Goal: Check status: Check status

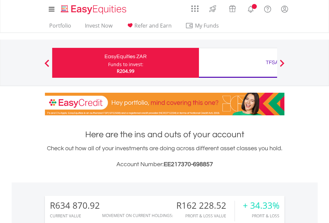
scroll to position [64, 104]
click at [108, 63] on div "Funds to invest:" at bounding box center [125, 64] width 35 height 7
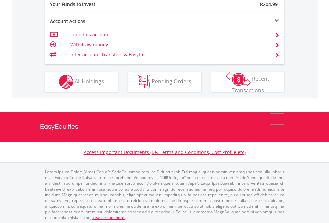
scroll to position [664, 0]
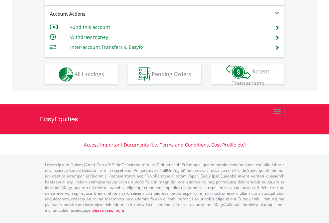
scroll to position [638, 0]
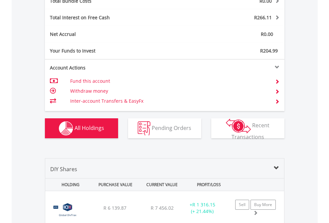
scroll to position [780, 0]
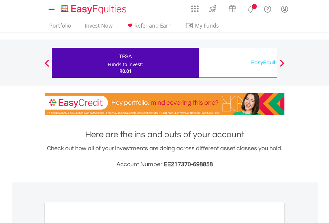
scroll to position [400, 0]
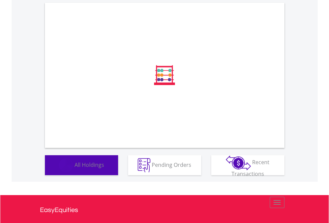
click at [75, 168] on span "All Holdings" at bounding box center [90, 164] width 30 height 7
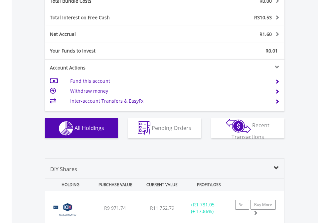
scroll to position [780, 0]
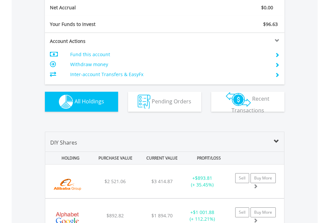
scroll to position [753, 0]
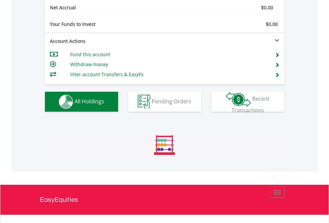
scroll to position [753, 0]
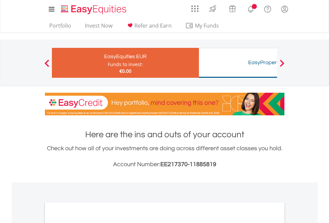
scroll to position [400, 0]
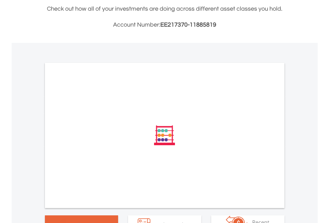
click at [75, 221] on span "All Holdings" at bounding box center [90, 224] width 30 height 7
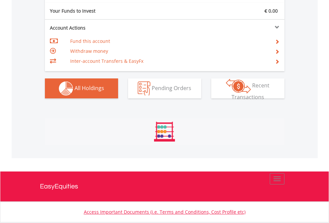
scroll to position [740, 0]
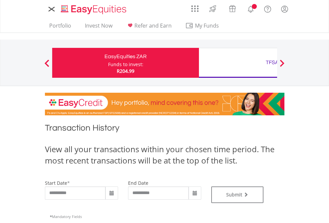
type input "**********"
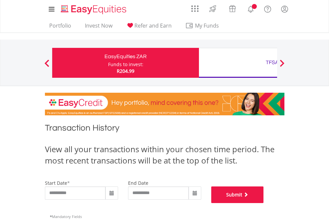
click at [264, 203] on button "Submit" at bounding box center [237, 195] width 53 height 17
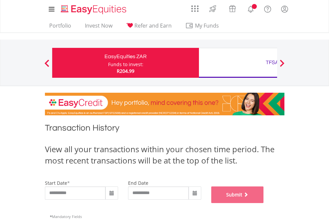
scroll to position [270, 0]
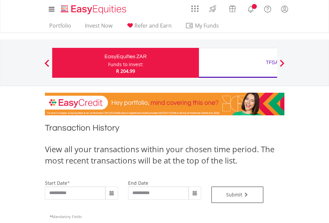
click at [238, 63] on div "TFSA" at bounding box center [272, 62] width 139 height 9
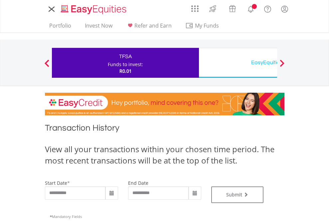
type input "**********"
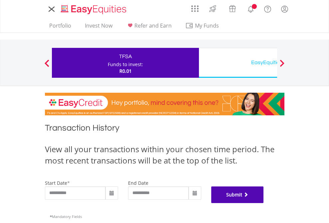
click at [264, 203] on button "Submit" at bounding box center [237, 195] width 53 height 17
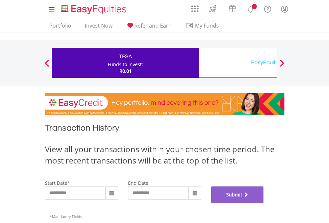
scroll to position [270, 0]
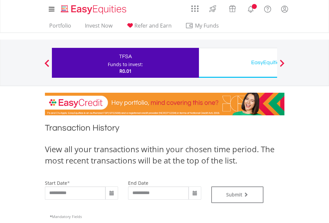
click at [238, 63] on div "EasyEquities USD" at bounding box center [272, 62] width 139 height 9
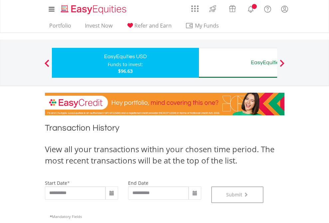
scroll to position [270, 0]
click at [238, 63] on div "EasyEquities AUD" at bounding box center [272, 62] width 139 height 9
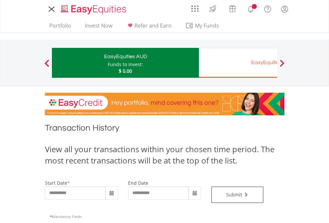
type input "**********"
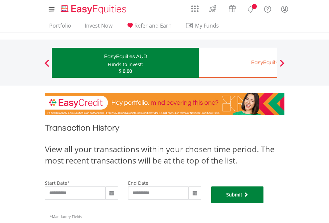
click at [264, 203] on button "Submit" at bounding box center [237, 195] width 53 height 17
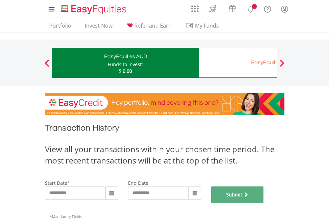
scroll to position [270, 0]
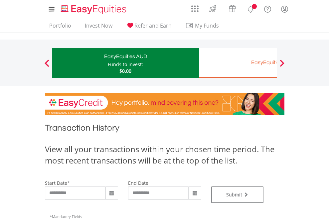
click at [238, 63] on div "EasyEquities EUR" at bounding box center [272, 62] width 139 height 9
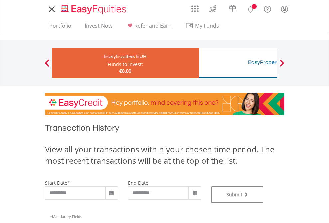
type input "**********"
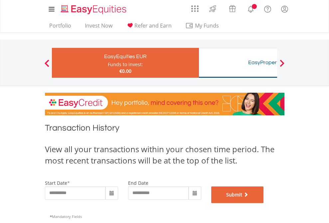
click at [264, 203] on button "Submit" at bounding box center [237, 195] width 53 height 17
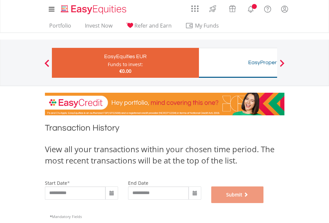
scroll to position [270, 0]
